Goal: Task Accomplishment & Management: Complete application form

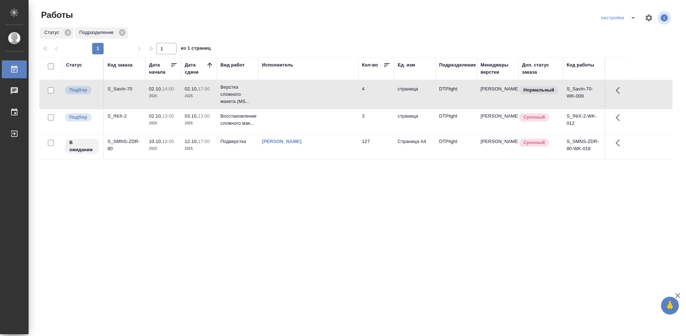
click at [119, 115] on div "S_INIX-2" at bounding box center [125, 116] width 34 height 7
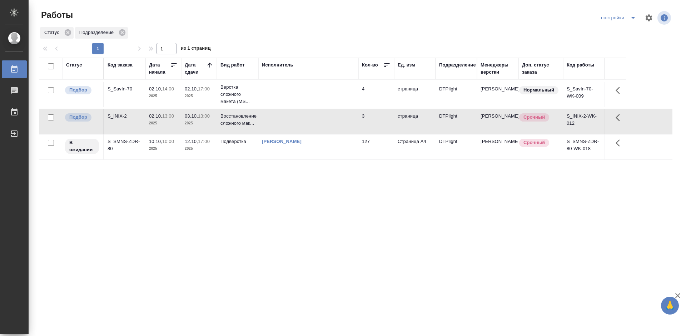
click at [119, 115] on div "S_INIX-2" at bounding box center [125, 116] width 34 height 7
click at [291, 185] on div "Статус Код заказа Дата начала Дата сдачи Вид работ Исполнитель Кол-во Ед. изм П…" at bounding box center [355, 186] width 633 height 257
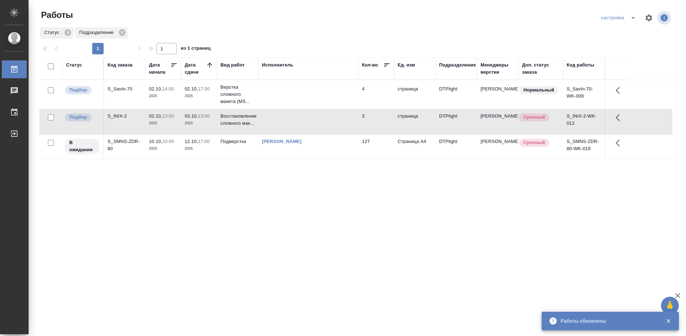
drag, startPoint x: 354, startPoint y: 213, endPoint x: 368, endPoint y: 100, distance: 113.7
click at [357, 205] on div "Статус Код заказа Дата начала Дата сдачи Вид работ Исполнитель Кол-во Ед. изм П…" at bounding box center [355, 186] width 633 height 257
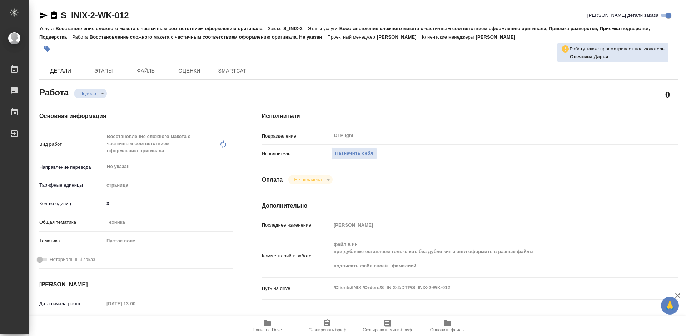
type textarea "x"
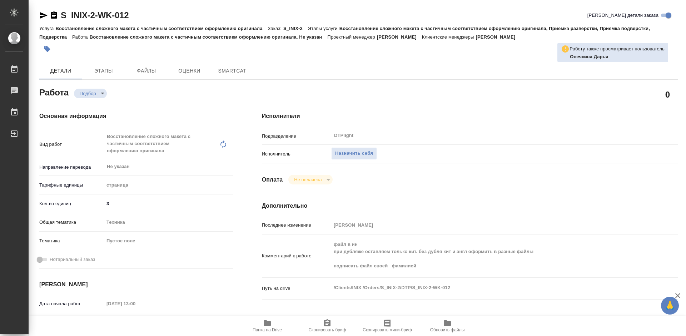
type textarea "x"
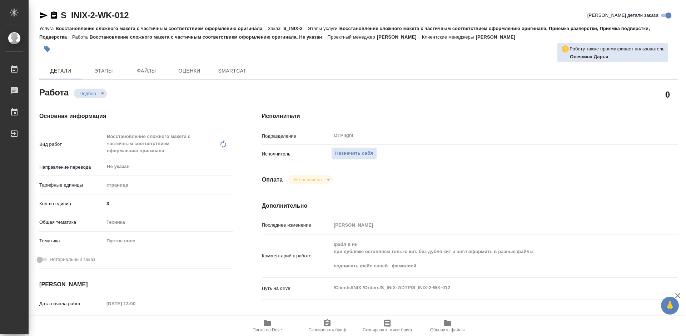
type textarea "x"
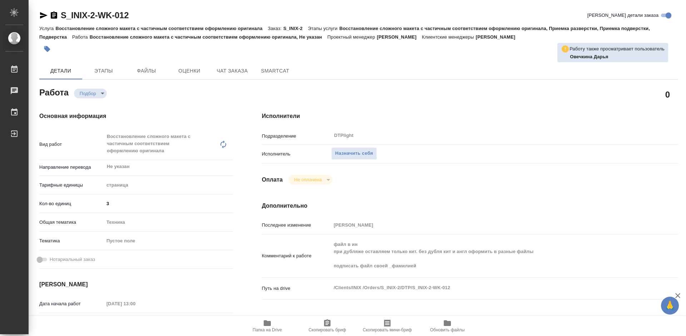
type textarea "x"
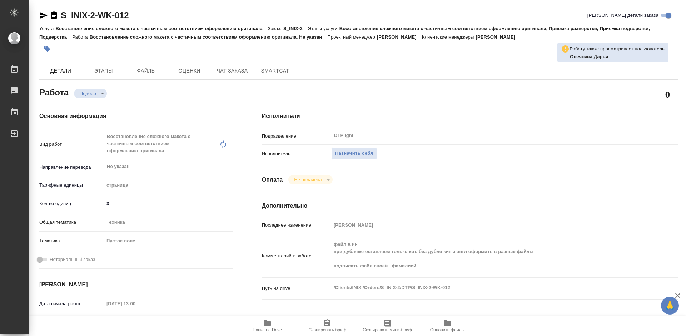
type textarea "x"
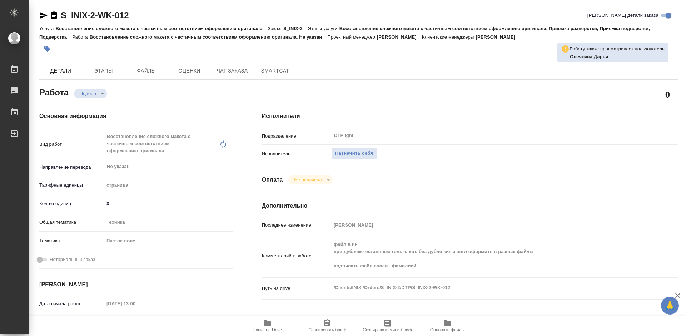
click at [275, 326] on span "Папка на Drive" at bounding box center [267, 326] width 51 height 14
